Goal: Transaction & Acquisition: Purchase product/service

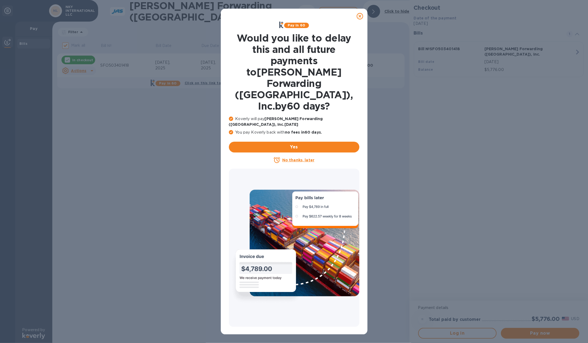
click at [362, 16] on icon at bounding box center [360, 16] width 6 height 6
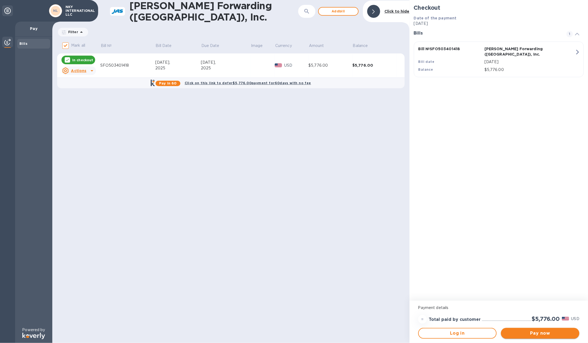
click at [544, 334] on span "Pay now" at bounding box center [541, 333] width 70 height 6
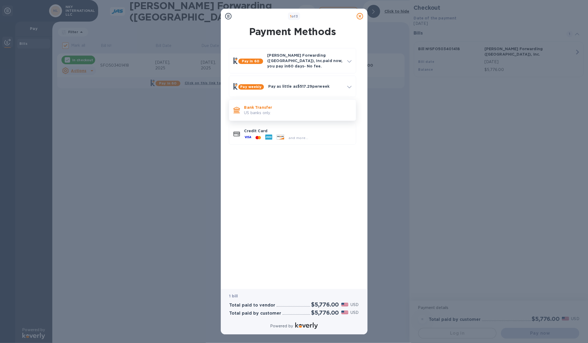
click at [298, 110] on p "US banks only." at bounding box center [297, 113] width 107 height 6
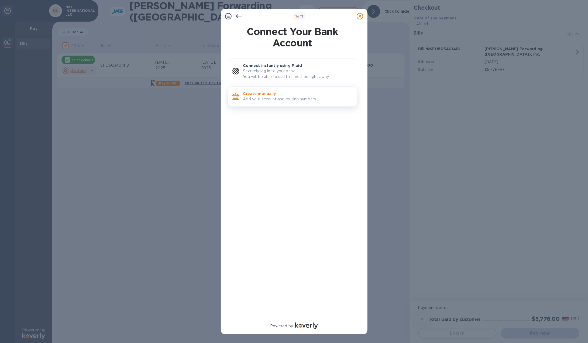
click at [298, 100] on p "Add your account and routing numbers." at bounding box center [298, 99] width 110 height 6
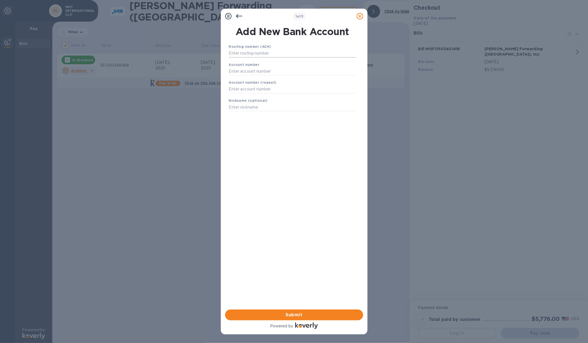
click at [279, 54] on input "text" at bounding box center [292, 53] width 127 height 8
type input "121000358"
click at [250, 80] on input "text" at bounding box center [292, 78] width 127 height 8
type input "325160516245"
click at [268, 95] on input "text" at bounding box center [292, 96] width 127 height 8
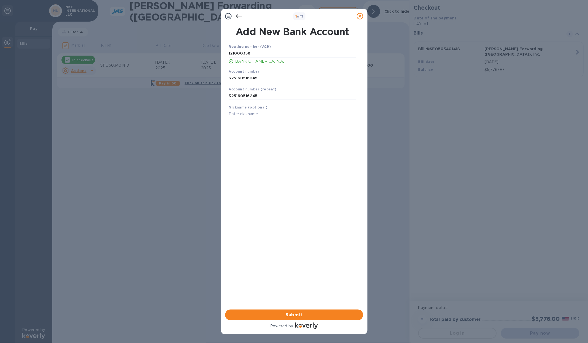
type input "325160516245"
click at [265, 114] on input "text" at bounding box center [292, 114] width 127 height 8
click at [295, 313] on span "Submit" at bounding box center [294, 315] width 129 height 6
